Goal: Information Seeking & Learning: Compare options

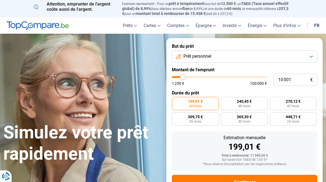
click at [312, 57] on button "Prêt personnel" at bounding box center [244, 57] width 145 height 12
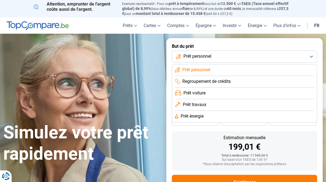
click at [310, 56] on button "Prêt personnel" at bounding box center [244, 57] width 145 height 12
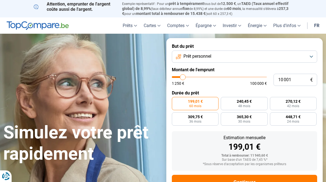
type input "10000"
radio input "true"
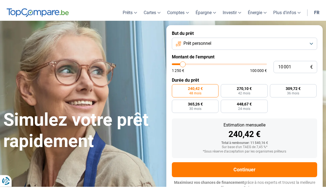
scroll to position [19, 0]
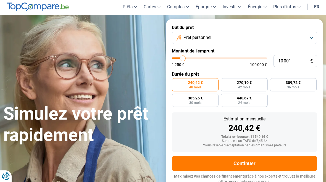
type input "12 750"
type input "12750"
type input "13 500"
type input "13500"
type input "13 750"
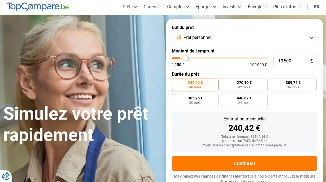
type input "13750"
type input "14 250"
type input "14250"
type input "15 000"
type input "15000"
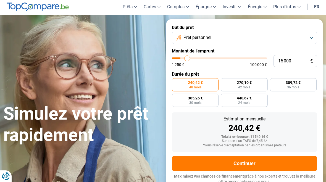
type input "15 250"
type input "15250"
type input "16 000"
type input "16000"
type input "16 500"
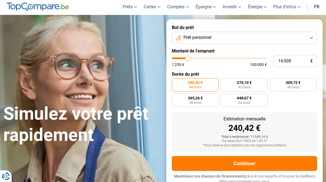
type input "16500"
type input "17 000"
type input "17000"
type input "17 500"
type input "17500"
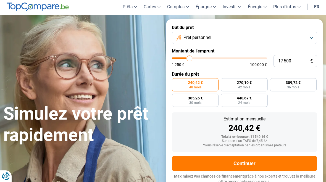
type input "18 000"
type input "18000"
type input "18 750"
type input "18750"
type input "19 250"
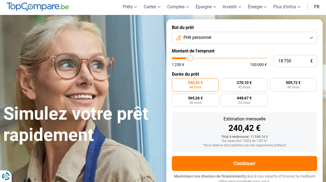
type input "19250"
type input "19 750"
type input "19750"
type input "20 250"
type input "20250"
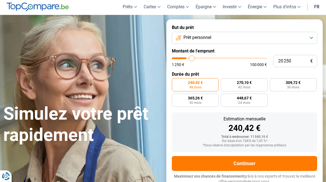
type input "20 500"
type input "20500"
type input "21 000"
type input "21000"
type input "21 500"
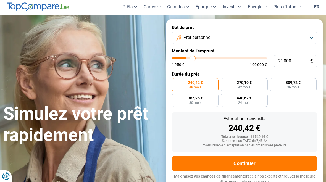
type input "21500"
type input "21 750"
type input "21750"
type input "22 000"
type input "22000"
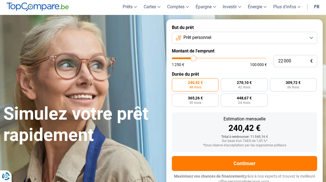
type input "22 250"
type input "22250"
type input "22 750"
type input "22750"
type input "22 000"
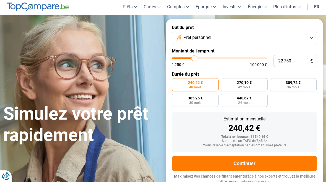
type input "22000"
type input "21 750"
type input "21750"
type input "21 500"
type input "21500"
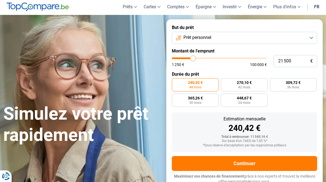
type input "21 000"
type input "21000"
type input "20 750"
type input "20750"
type input "20 500"
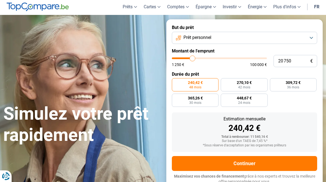
type input "20500"
type input "20 250"
type input "20250"
type input "19 750"
type input "19750"
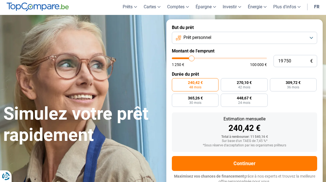
type input "19 500"
type input "19500"
type input "19 250"
type input "19250"
type input "19 000"
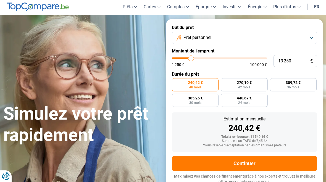
type input "19000"
type input "18 750"
type input "18750"
type input "18 250"
type input "18250"
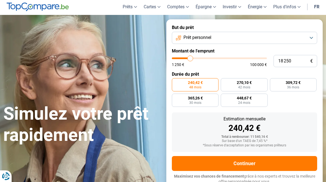
type input "18 000"
type input "18000"
type input "17 750"
type input "17750"
type input "17 500"
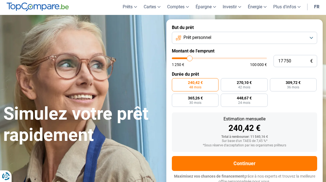
type input "17500"
type input "17 000"
type input "17000"
type input "16 750"
type input "16750"
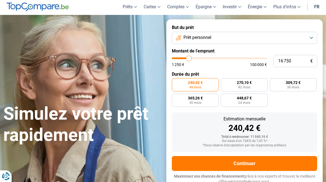
type input "16 500"
type input "16500"
type input "16 250"
type input "16250"
type input "16 000"
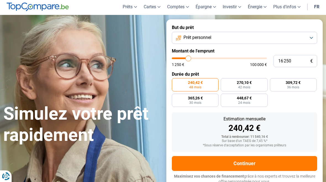
type input "16000"
type input "15 500"
type input "15500"
type input "15 250"
type input "15250"
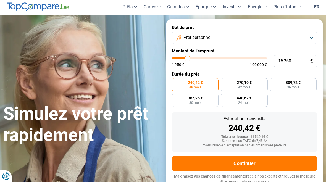
type input "15 000"
type input "15000"
type input "14 750"
type input "14750"
type input "14 250"
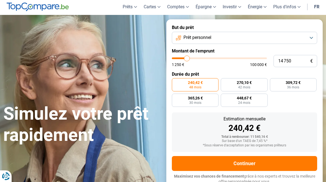
type input "14250"
type input "14 000"
type input "14000"
type input "13 750"
type input "13750"
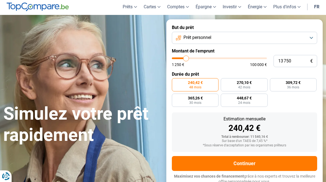
type input "13 500"
type input "13500"
type input "13 000"
type input "13000"
type input "12 750"
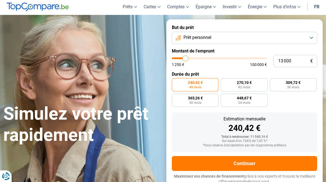
type input "12750"
type input "12 500"
type input "12500"
type input "12 250"
type input "12250"
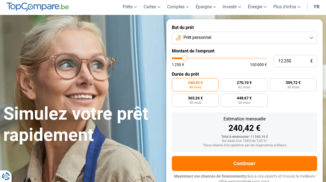
type input "12 000"
type input "12000"
type input "11 500"
type input "11500"
type input "11 250"
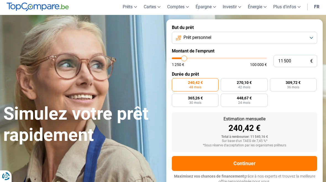
type input "11250"
type input "11 000"
type input "11000"
type input "10 750"
type input "10750"
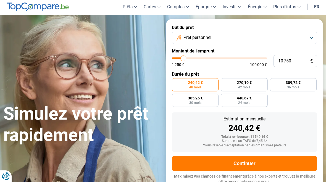
type input "10 250"
type input "10250"
type input "10 000"
type input "10000"
type input "9 750"
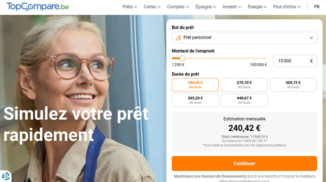
type input "9750"
type input "9 500"
type input "9500"
type input "9 750"
type input "9750"
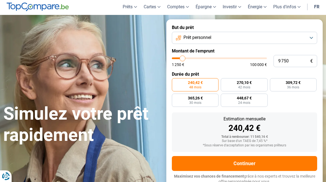
type input "10 000"
type input "10000"
type input "10 250"
type input "10250"
type input "10 750"
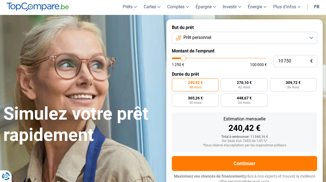
type input "10750"
radio input "false"
click at [293, 59] on input "10 750" at bounding box center [296, 61] width 44 height 12
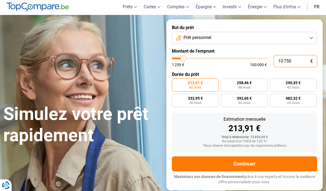
type input "1 075"
type input "1250"
type input "107"
type input "1250"
type input "10"
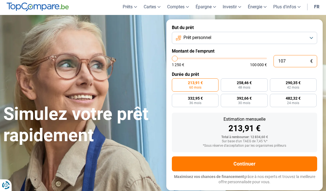
type input "1250"
type input "1 250"
type input "1250"
radio input "true"
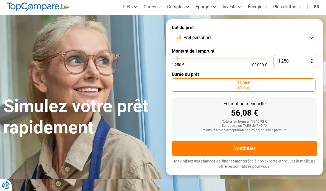
type input "12 500"
type input "12500"
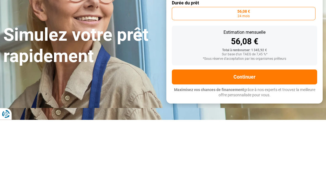
radio input "false"
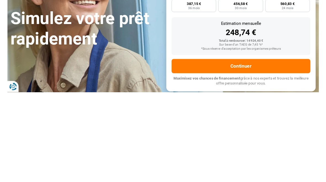
scroll to position [2026, 0]
